Goal: Task Accomplishment & Management: Use online tool/utility

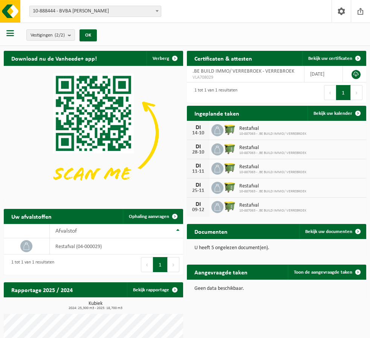
click at [265, 131] on span "Restafval" at bounding box center [272, 129] width 67 height 6
click at [343, 111] on span "Bekijk uw kalender" at bounding box center [333, 113] width 39 height 5
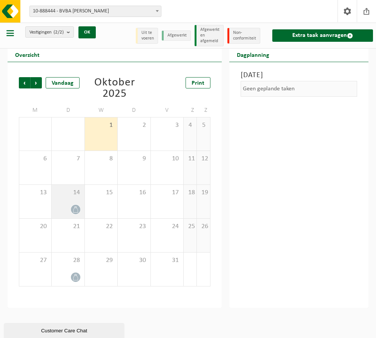
click at [65, 209] on div at bounding box center [67, 210] width 25 height 10
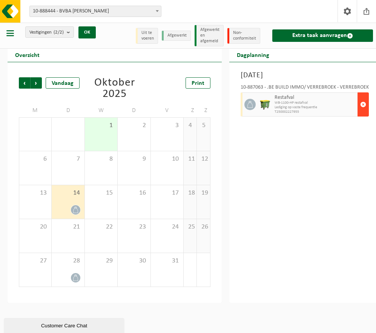
click at [360, 103] on span "button" at bounding box center [363, 104] width 6 height 15
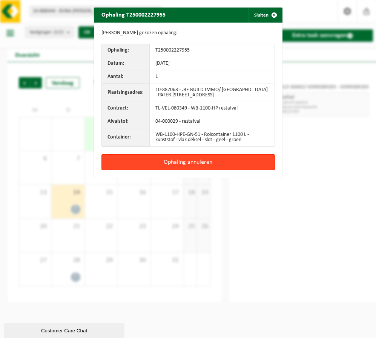
click at [223, 165] on button "Ophaling annuleren" at bounding box center [187, 163] width 173 height 16
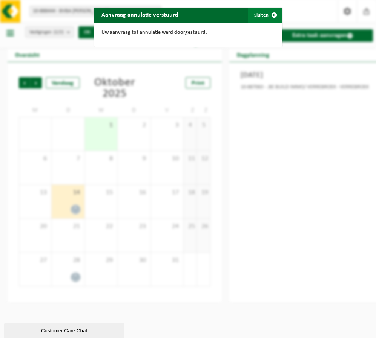
click at [266, 12] on span "button" at bounding box center [273, 15] width 15 height 15
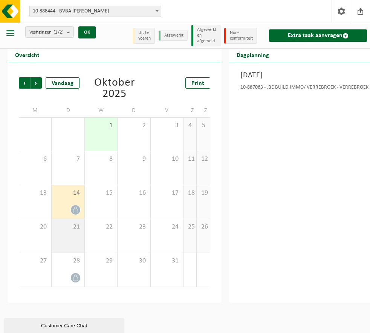
click at [74, 223] on span "21" at bounding box center [67, 227] width 25 height 8
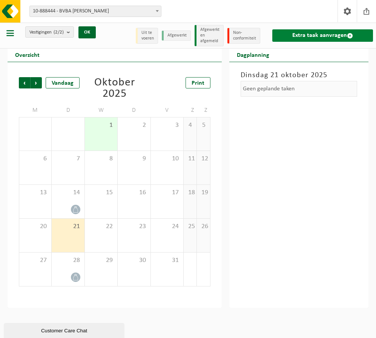
click at [335, 36] on link "Extra taak aanvragen" at bounding box center [322, 35] width 101 height 12
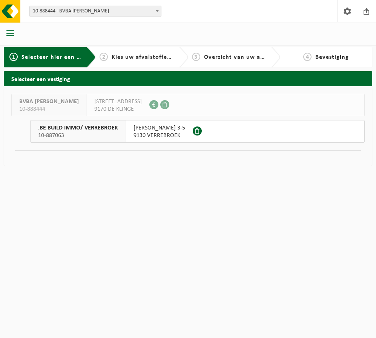
click at [163, 132] on span "9130 VERREBROEK" at bounding box center [159, 136] width 52 height 8
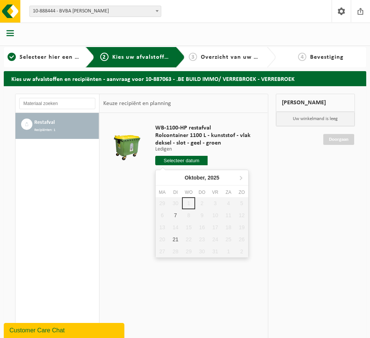
click at [187, 161] on input "text" at bounding box center [181, 160] width 52 height 9
click at [178, 238] on div "21" at bounding box center [175, 240] width 13 height 12
type input "Van 2025-10-21"
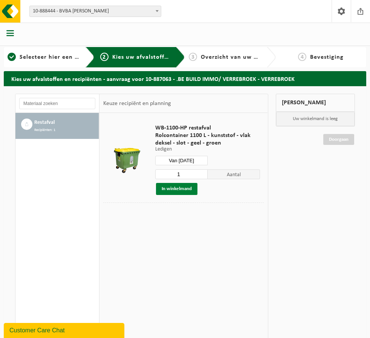
click at [184, 192] on button "In winkelmand" at bounding box center [176, 189] width 41 height 12
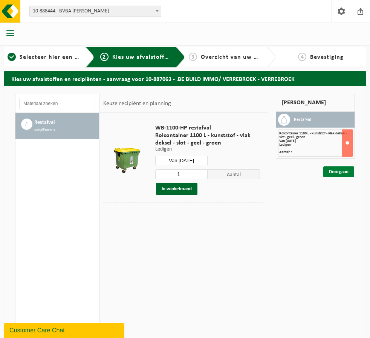
click at [346, 173] on link "Doorgaan" at bounding box center [338, 172] width 31 height 11
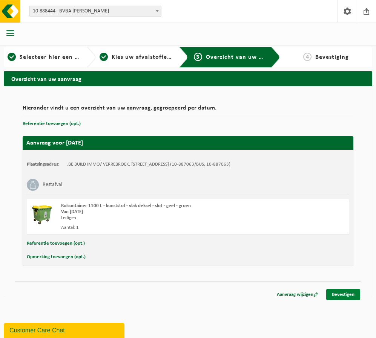
click at [340, 296] on link "Bevestigen" at bounding box center [343, 294] width 34 height 11
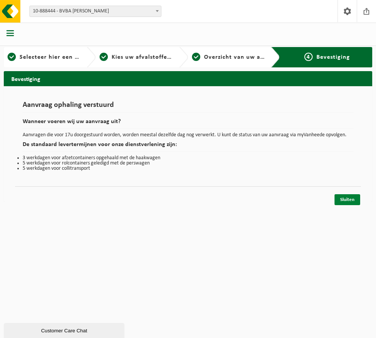
click at [349, 198] on link "Sluiten" at bounding box center [347, 199] width 26 height 11
